Goal: Information Seeking & Learning: Learn about a topic

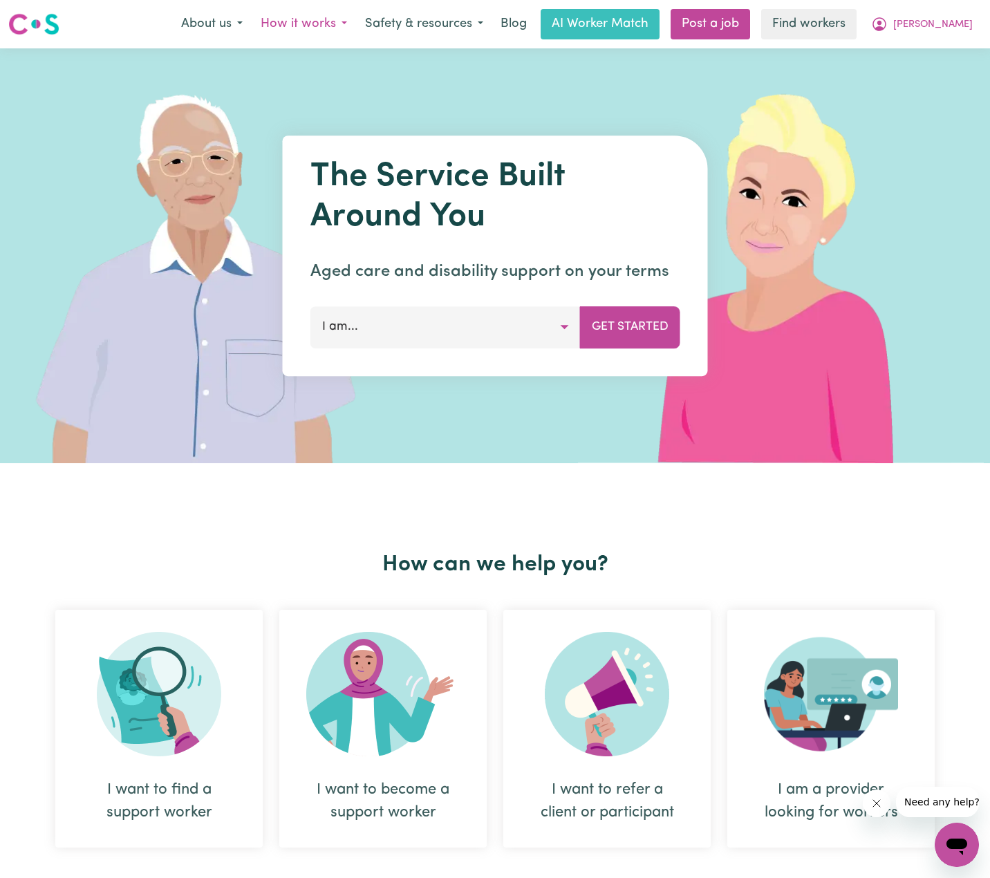
click at [355, 28] on button "How it works" at bounding box center [304, 24] width 104 height 29
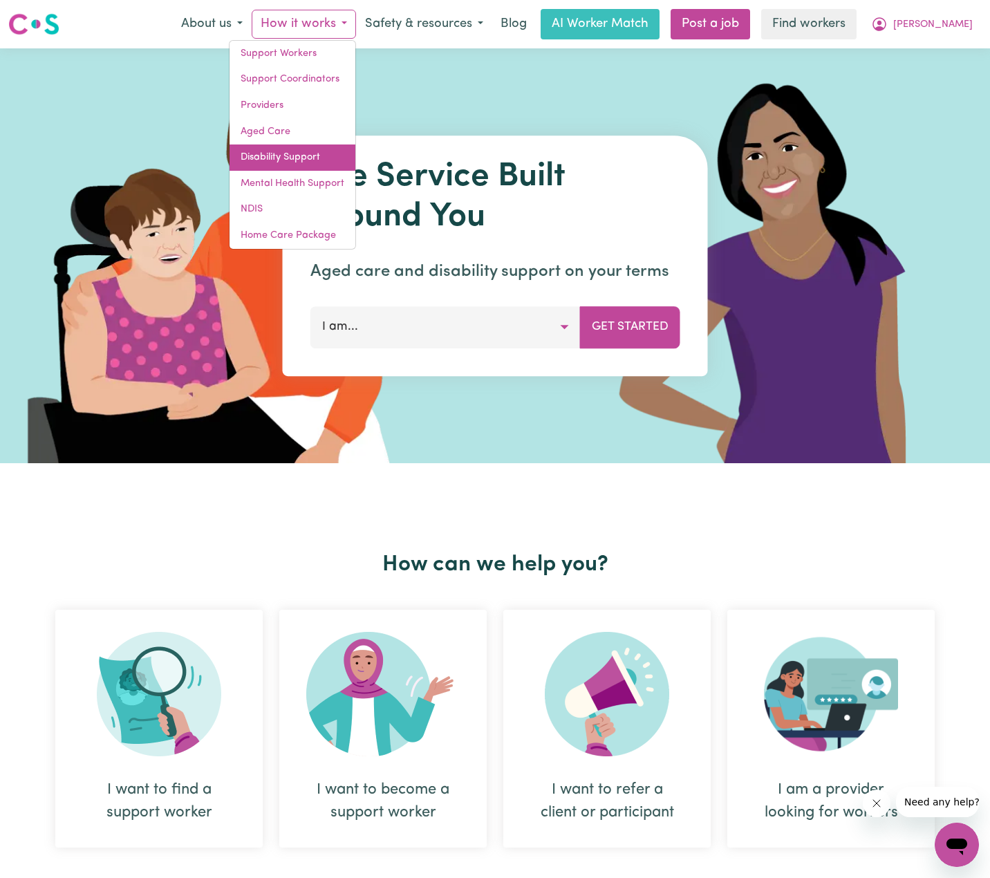
click at [343, 148] on link "Disability Support" at bounding box center [293, 158] width 126 height 26
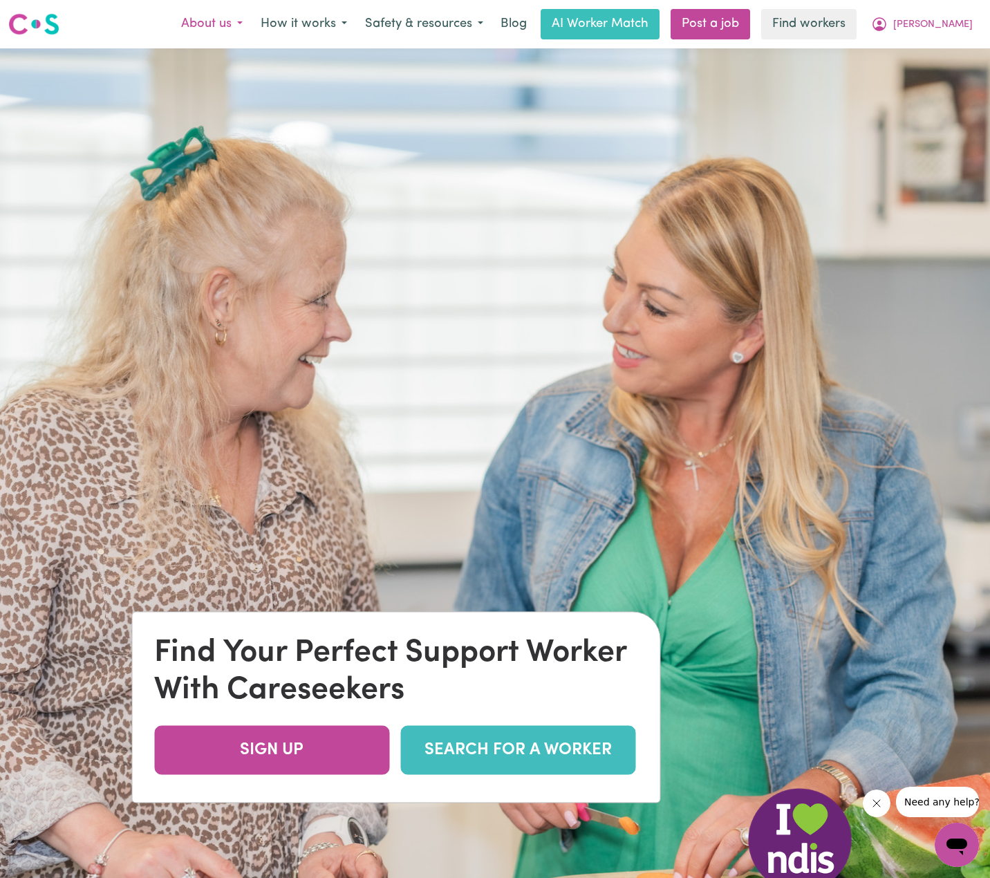
click at [252, 26] on button "About us" at bounding box center [212, 24] width 80 height 29
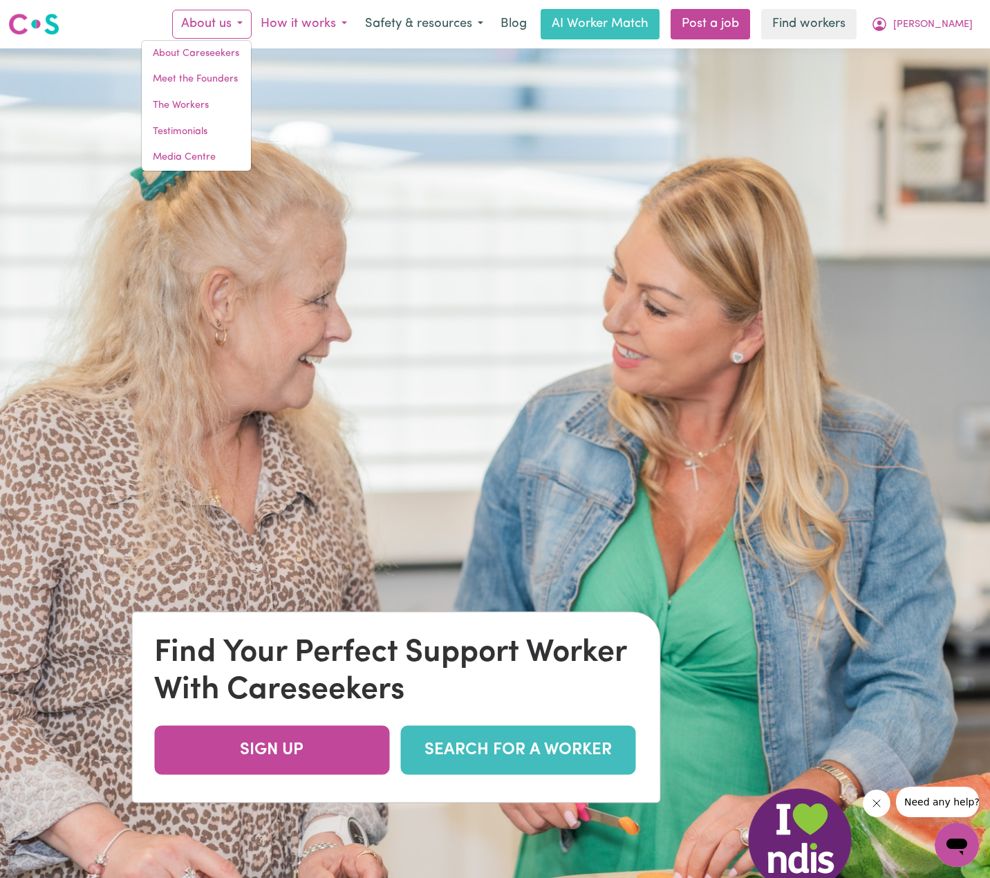
click at [342, 26] on button "How it works" at bounding box center [304, 24] width 104 height 29
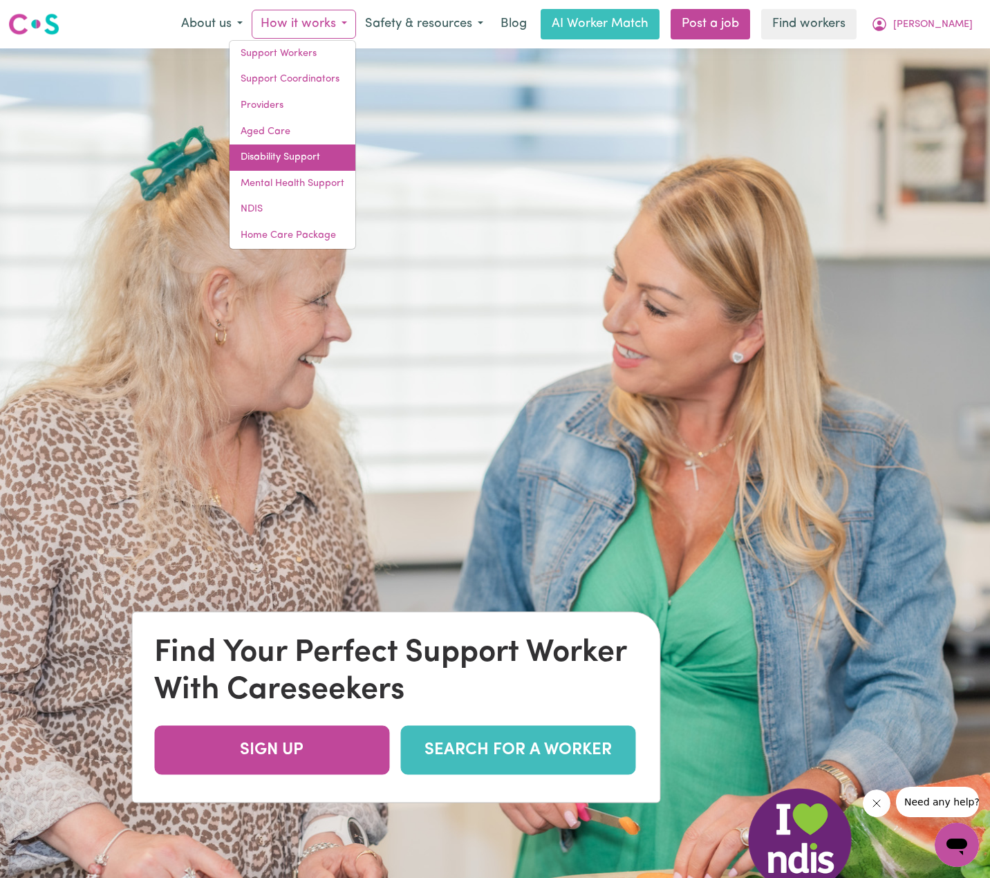
click at [343, 152] on link "Disability Support" at bounding box center [293, 158] width 126 height 26
click at [951, 25] on span "[PERSON_NAME]" at bounding box center [933, 24] width 80 height 15
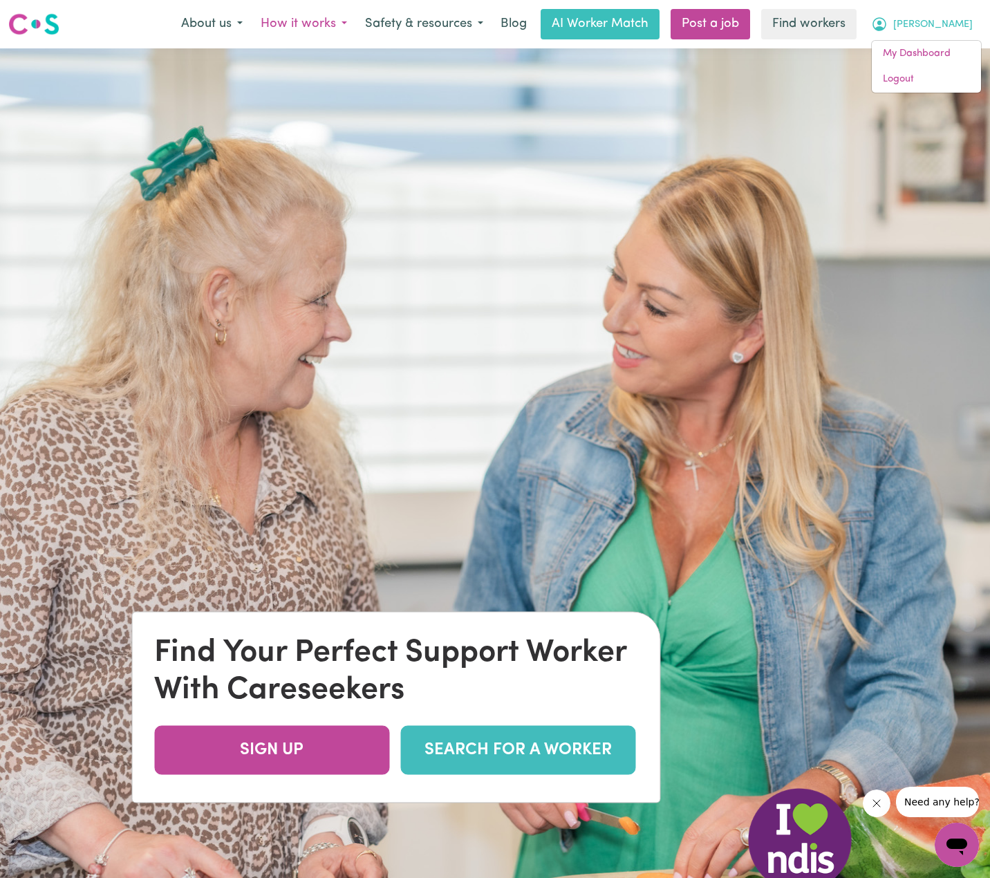
click at [355, 26] on button "How it works" at bounding box center [304, 24] width 104 height 29
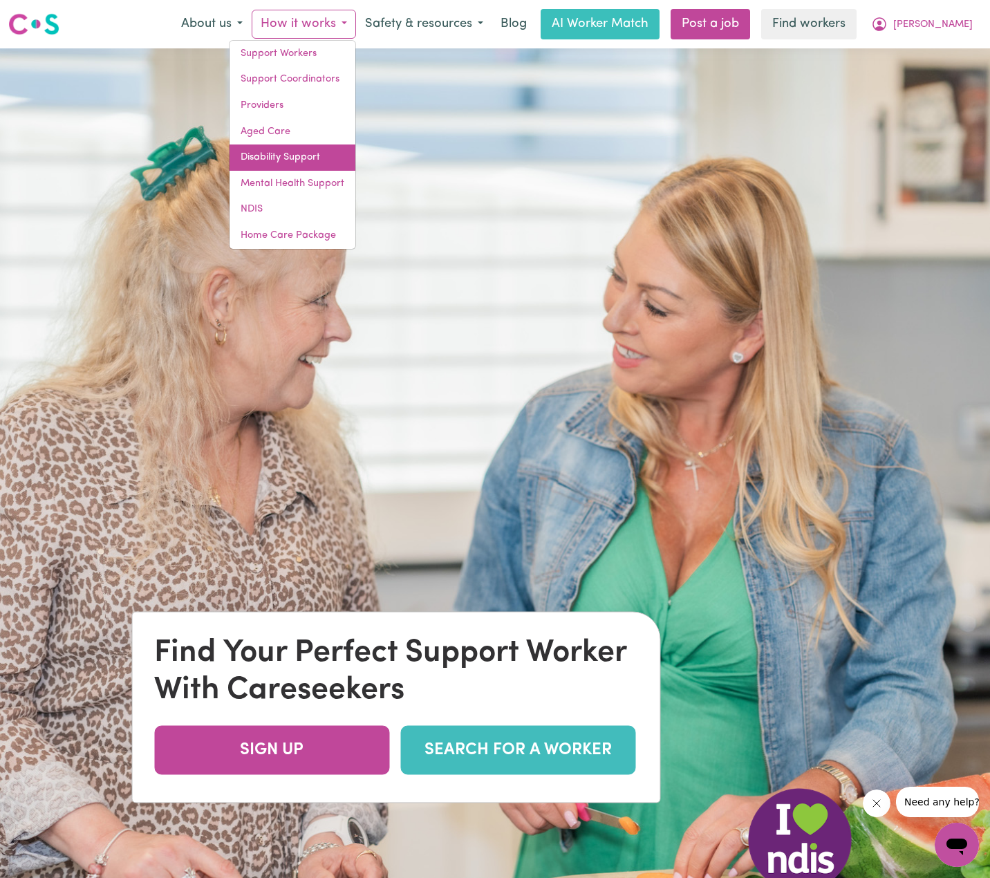
click at [350, 152] on link "Disability Support" at bounding box center [293, 158] width 126 height 26
click at [327, 218] on link "NDIS" at bounding box center [293, 209] width 126 height 26
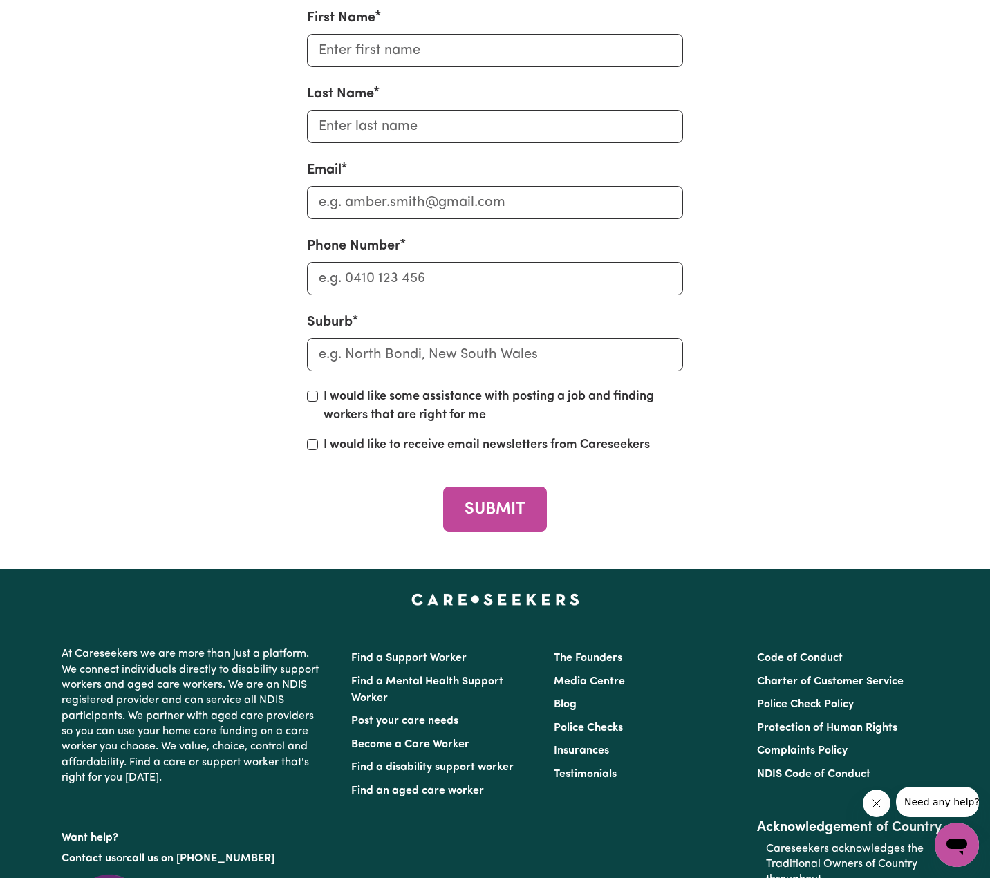
scroll to position [4111, 0]
